Goal: Find contact information: Find contact information

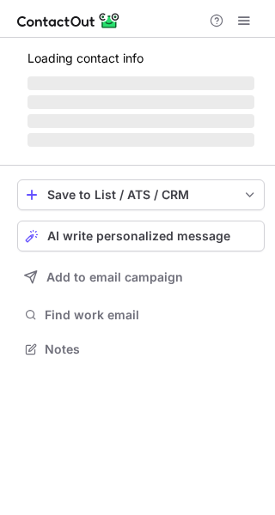
scroll to position [374, 275]
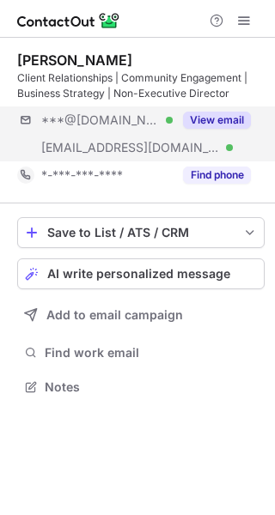
click at [185, 139] on div "***@gmail.com Verified ***@beaconhills.vic.edu.au Verified View email" at bounding box center [140, 133] width 247 height 55
click at [194, 133] on div "***@[DOMAIN_NAME]" at bounding box center [134, 119] width 234 height 27
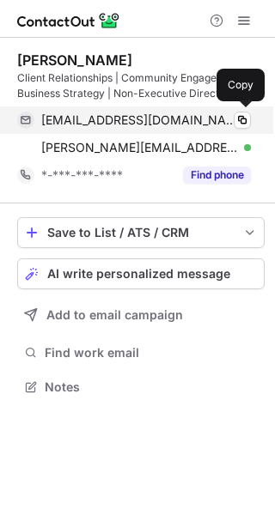
scroll to position [429, 275]
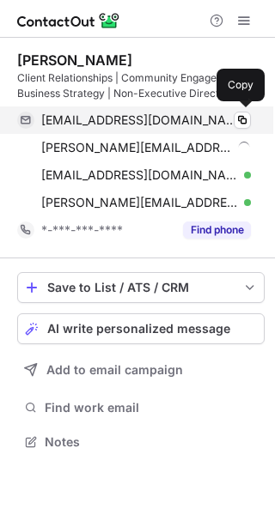
click at [227, 110] on div "briancoombe45@gmail.com Verified Copy" at bounding box center [134, 119] width 234 height 27
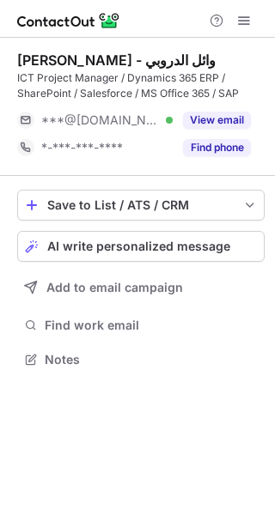
scroll to position [347, 275]
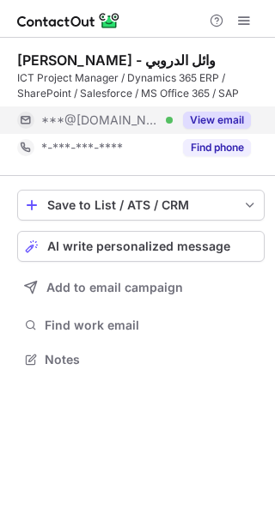
click at [230, 121] on button "View email" at bounding box center [217, 120] width 68 height 17
click at [230, 121] on div "***@gmail.com" at bounding box center [146, 119] width 210 height 15
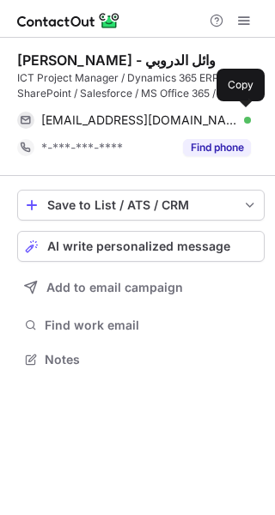
click at [230, 121] on div "waelaldroubi@gmail.com Verified" at bounding box center [146, 119] width 210 height 15
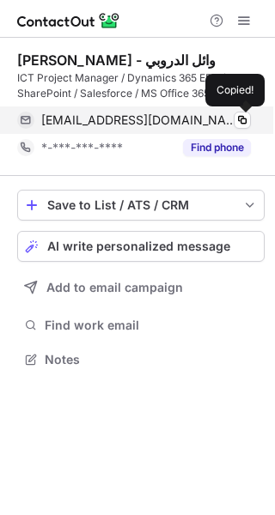
scroll to position [374, 275]
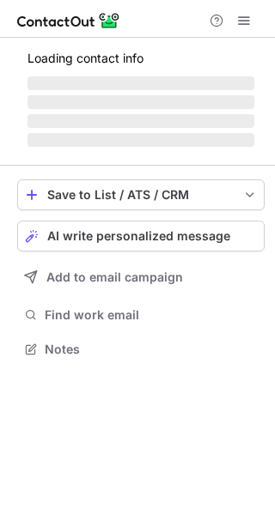
scroll to position [337, 275]
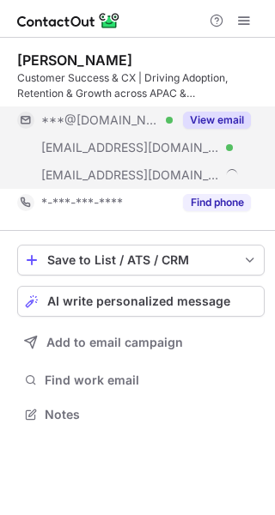
click at [232, 116] on button "View email" at bounding box center [217, 120] width 68 height 17
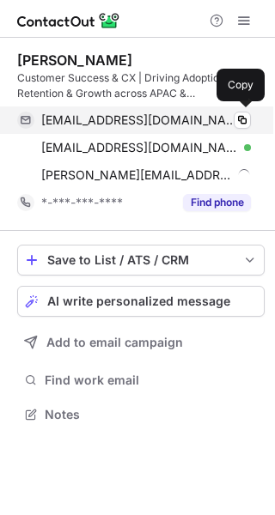
click at [232, 118] on span "[EMAIL_ADDRESS][DOMAIN_NAME]" at bounding box center [139, 119] width 197 height 15
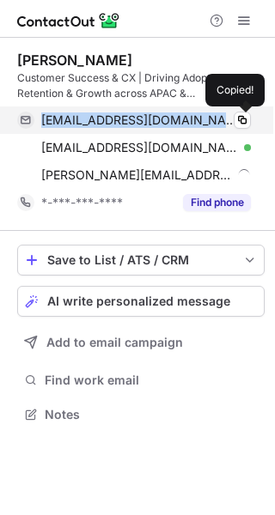
click at [232, 118] on span "[EMAIL_ADDRESS][DOMAIN_NAME]" at bounding box center [139, 119] width 197 height 15
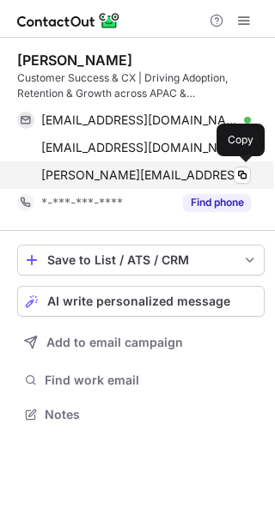
click at [179, 161] on div "[PERSON_NAME][EMAIL_ADDRESS][DOMAIN_NAME] Copy" at bounding box center [134, 174] width 234 height 27
click at [195, 171] on div "[PERSON_NAME][EMAIL_ADDRESS][DOMAIN_NAME]" at bounding box center [146, 174] width 210 height 15
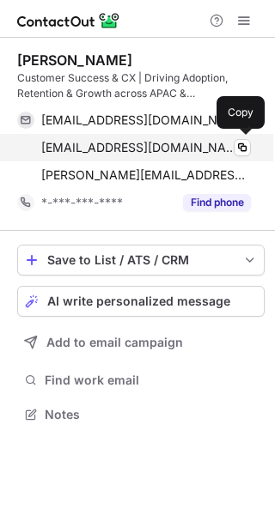
click at [169, 147] on span "[EMAIL_ADDRESS][DOMAIN_NAME]" at bounding box center [139, 147] width 197 height 15
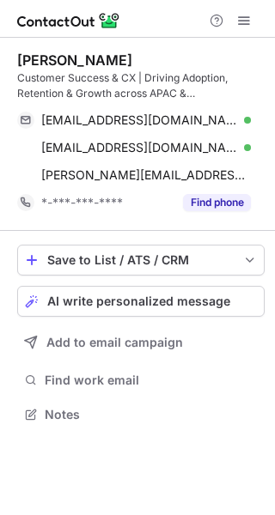
click at [44, 63] on div "[PERSON_NAME]" at bounding box center [74, 60] width 115 height 17
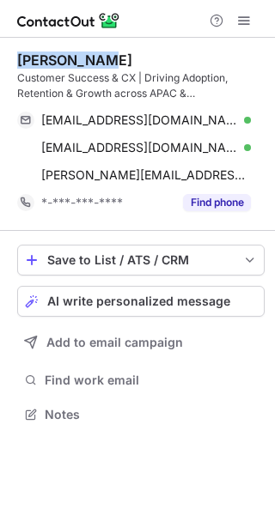
copy div "[PERSON_NAME]"
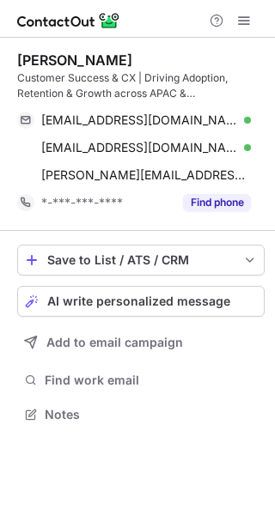
click at [97, 82] on div "Customer Success & CX | Driving Adoption, Retention & Growth across APAC & [GEO…" at bounding box center [140, 85] width 247 height 31
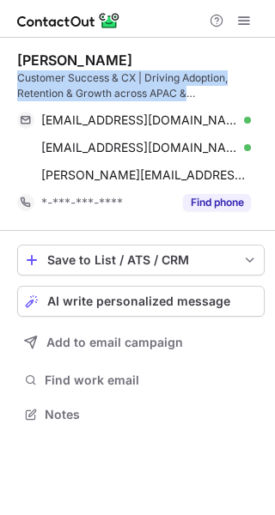
click at [97, 82] on div "Customer Success & CX | Driving Adoption, Retention & Growth across APAC & Japa…" at bounding box center [140, 85] width 247 height 31
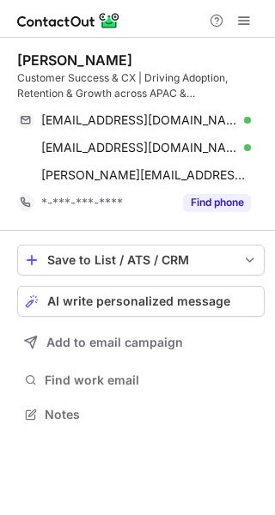
click at [71, 54] on div "Christopher Buchanan" at bounding box center [74, 60] width 115 height 17
click at [67, 54] on div "Christopher Buchanan" at bounding box center [74, 60] width 115 height 17
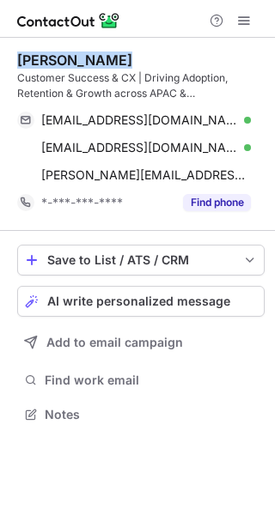
click at [67, 53] on div "Christopher Buchanan" at bounding box center [74, 60] width 115 height 17
click at [66, 53] on div "Christopher Buchanan" at bounding box center [74, 60] width 115 height 17
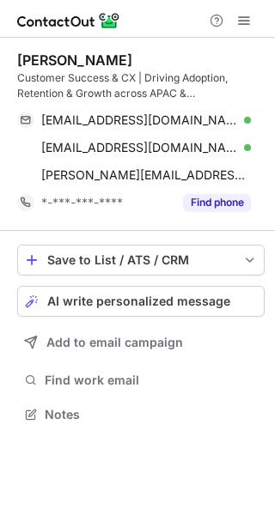
click at [65, 53] on div "Christopher Buchanan" at bounding box center [74, 60] width 115 height 17
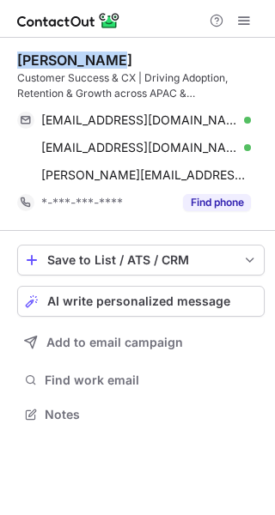
click at [64, 53] on div "Christopher Buchanan" at bounding box center [74, 60] width 115 height 17
click at [63, 53] on div "Christopher Buchanan" at bounding box center [74, 60] width 115 height 17
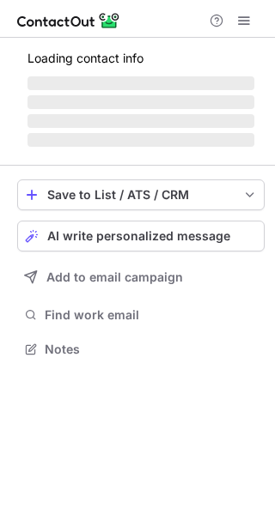
scroll to position [8, 9]
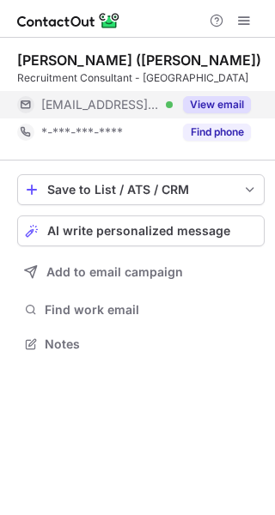
click at [219, 109] on button "View email" at bounding box center [217, 104] width 68 height 17
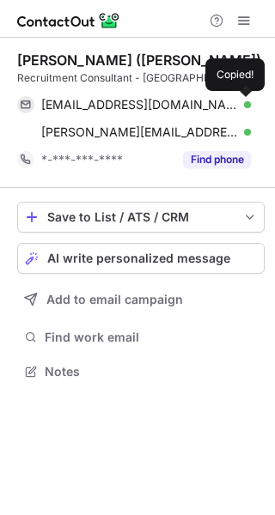
scroll to position [359, 275]
click at [217, 109] on div "nick@adaps.com Verified" at bounding box center [146, 104] width 210 height 15
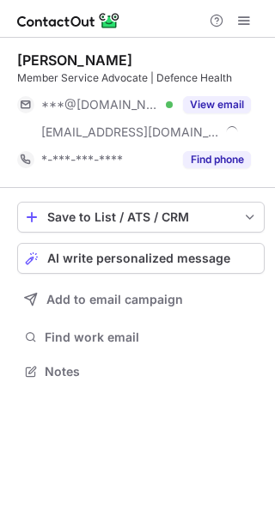
scroll to position [359, 275]
click at [216, 88] on div "Benjamin Hewson Member Service Advocate | Defence Health ***@icloud.com Verifie…" at bounding box center [140, 113] width 247 height 122
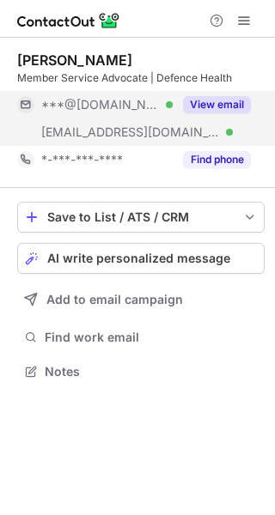
click at [208, 106] on button "View email" at bounding box center [217, 104] width 68 height 17
click at [210, 106] on div "***@icloud.com" at bounding box center [146, 104] width 210 height 15
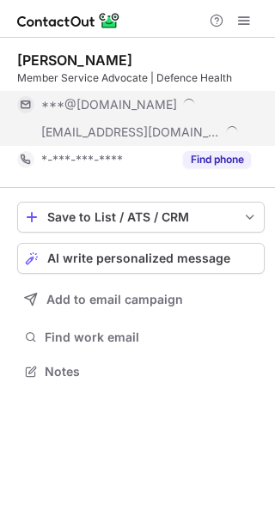
click at [210, 106] on div "***@icloud.com" at bounding box center [146, 104] width 210 height 15
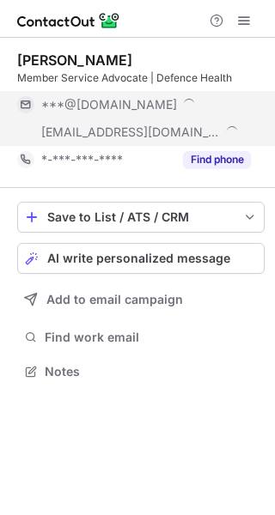
click at [210, 106] on div "***@icloud.com" at bounding box center [146, 104] width 210 height 15
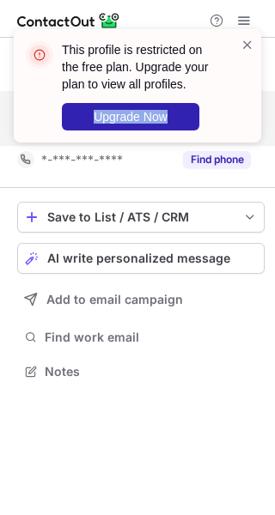
click at [210, 106] on div "This profile is restricted on the free plan. Upgrade your plan to view all prof…" at bounding box center [137, 92] width 275 height 161
click at [209, 106] on div "This profile is restricted on the free plan. Upgrade your plan to view all prof…" at bounding box center [141, 85] width 158 height 89
click at [245, 46] on span at bounding box center [247, 44] width 14 height 17
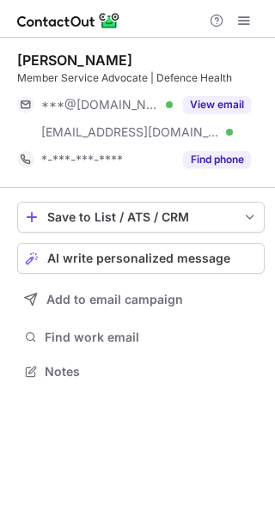
click at [76, 46] on div "This profile is restricted on the free plan. Upgrade your plan to view all prof…" at bounding box center [137, 29] width 275 height 34
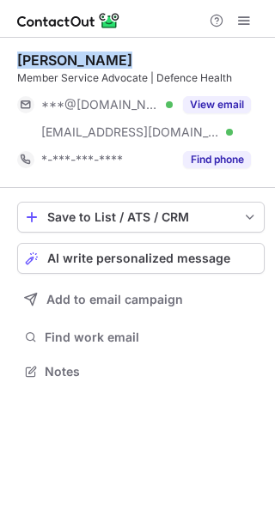
click at [76, 58] on div "Benjamin Hewson" at bounding box center [74, 60] width 115 height 17
copy div "Benjamin Hewson"
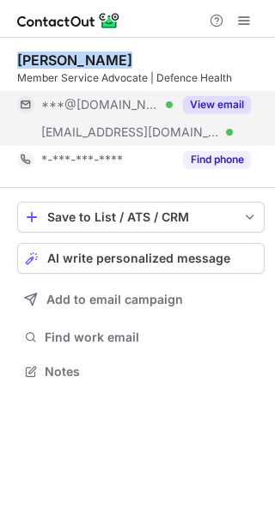
click at [192, 111] on button "View email" at bounding box center [217, 104] width 68 height 17
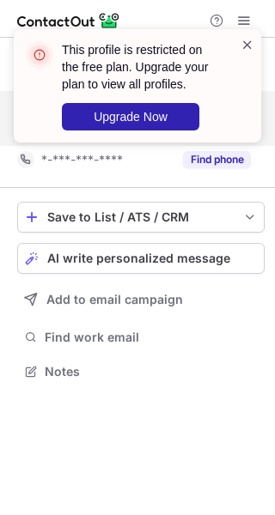
click at [248, 36] on span at bounding box center [247, 44] width 14 height 17
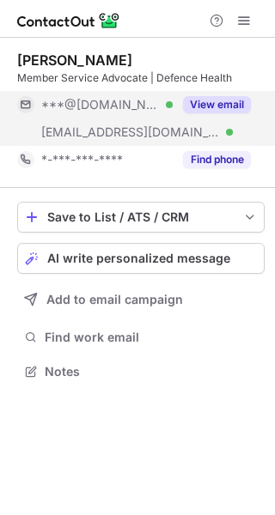
click at [244, 16] on span at bounding box center [244, 21] width 14 height 14
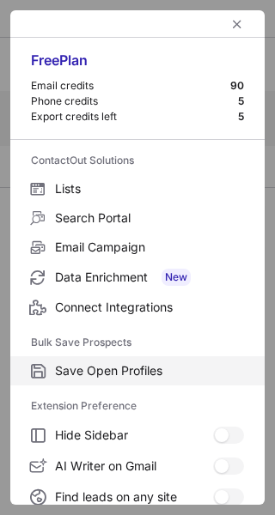
scroll to position [199, 0]
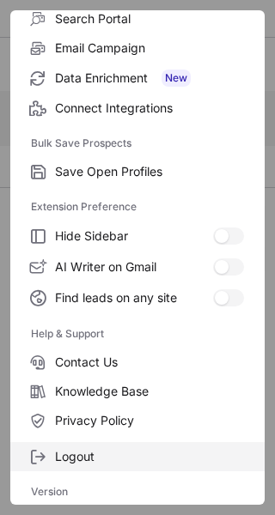
click at [99, 459] on span "Logout" at bounding box center [149, 456] width 189 height 15
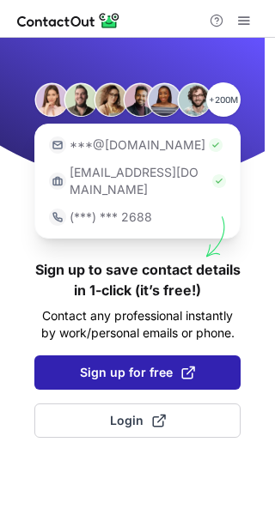
click at [181, 366] on span at bounding box center [188, 373] width 14 height 14
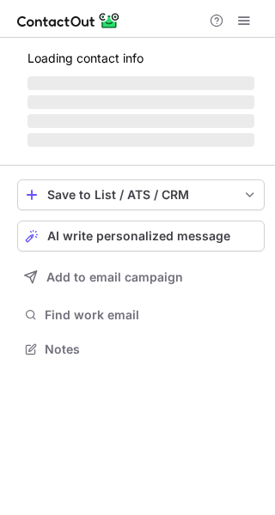
scroll to position [359, 275]
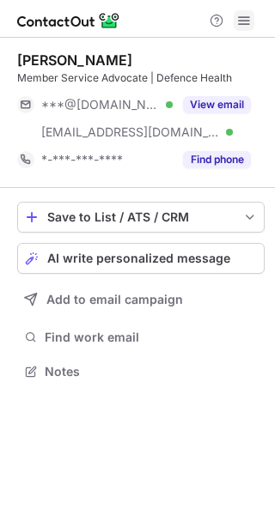
click at [247, 21] on span at bounding box center [244, 21] width 14 height 14
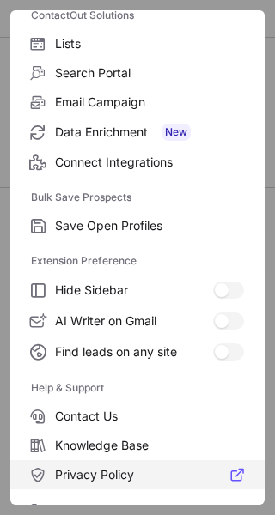
scroll to position [199, 0]
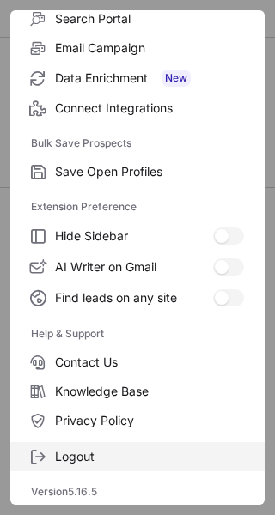
click at [101, 469] on label "Logout" at bounding box center [137, 456] width 254 height 29
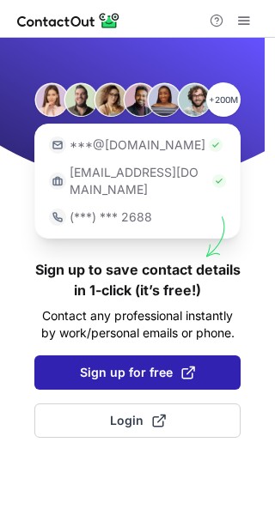
click at [140, 355] on button "Sign up for free" at bounding box center [137, 372] width 206 height 34
